Goal: Task Accomplishment & Management: Manage account settings

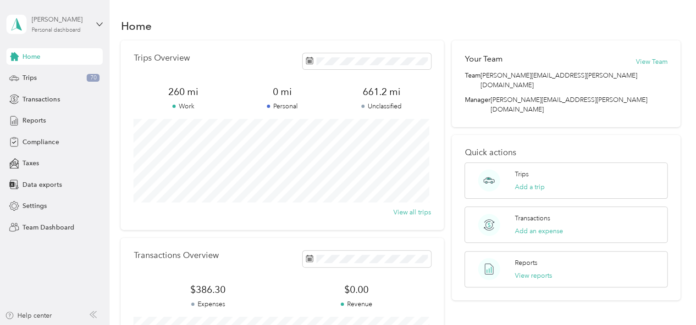
click at [83, 28] on div "[PERSON_NAME] Personal dashboard" at bounding box center [60, 24] width 57 height 18
click at [49, 80] on div "Team dashboard" at bounding box center [155, 75] width 284 height 16
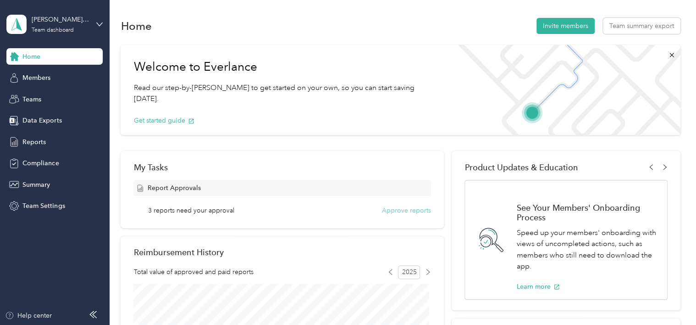
click at [415, 211] on button "Approve reports" at bounding box center [406, 211] width 49 height 10
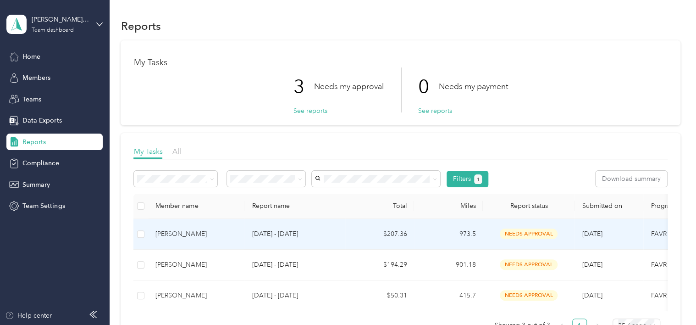
click at [172, 233] on div "[PERSON_NAME]" at bounding box center [197, 234] width 82 height 10
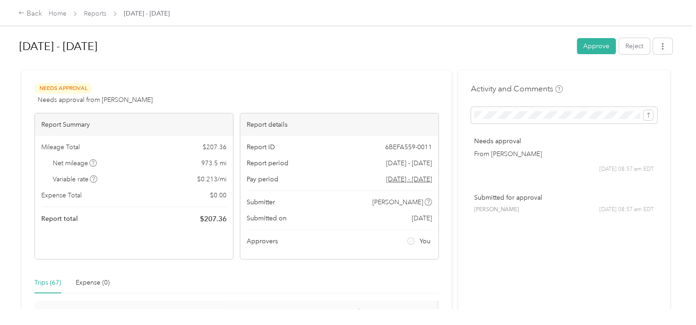
drag, startPoint x: 487, startPoint y: 56, endPoint x: 522, endPoint y: 46, distance: 36.4
click at [487, 56] on h1 "[DATE] - [DATE]" at bounding box center [294, 46] width 551 height 22
click at [587, 47] on button "Approve" at bounding box center [596, 46] width 39 height 16
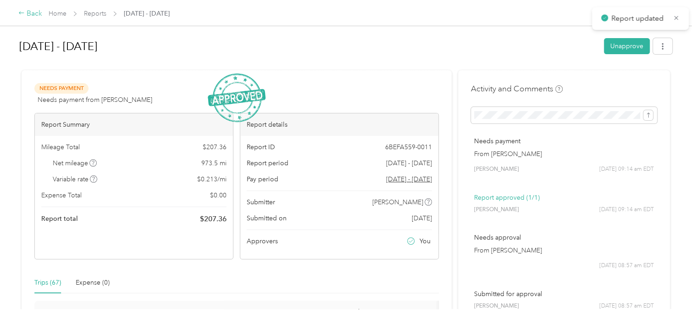
click at [33, 13] on div "Back" at bounding box center [30, 13] width 24 height 11
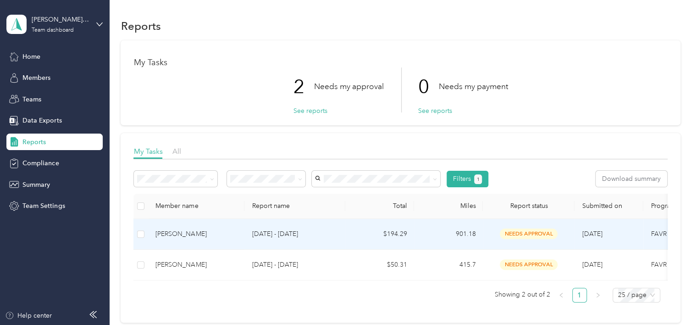
click at [171, 235] on div "[PERSON_NAME]" at bounding box center [197, 234] width 82 height 10
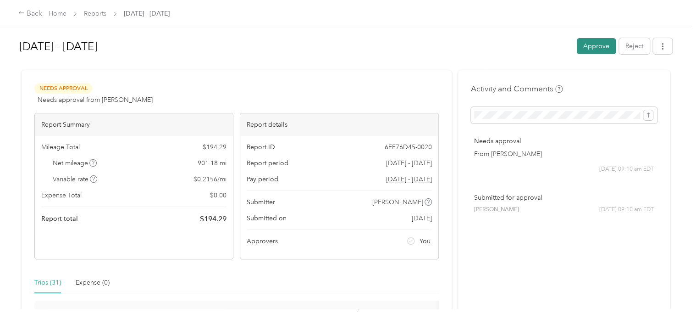
click at [600, 44] on button "Approve" at bounding box center [596, 46] width 39 height 16
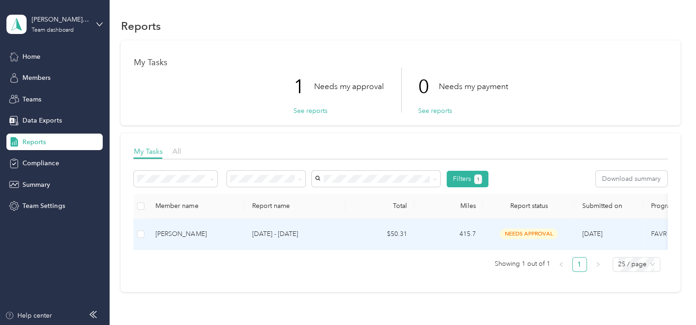
click at [187, 232] on div "[PERSON_NAME]" at bounding box center [197, 234] width 82 height 10
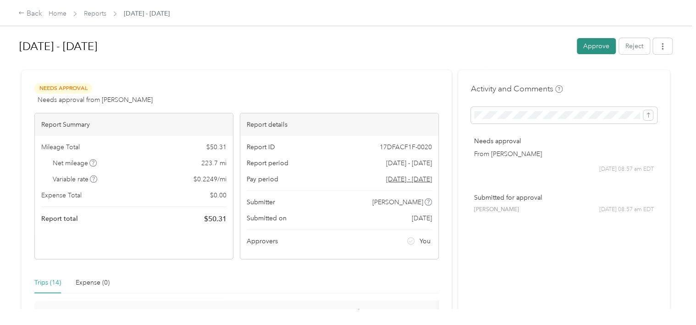
click at [583, 45] on button "Approve" at bounding box center [596, 46] width 39 height 16
